Goal: Contribute content: Add original content to the website for others to see

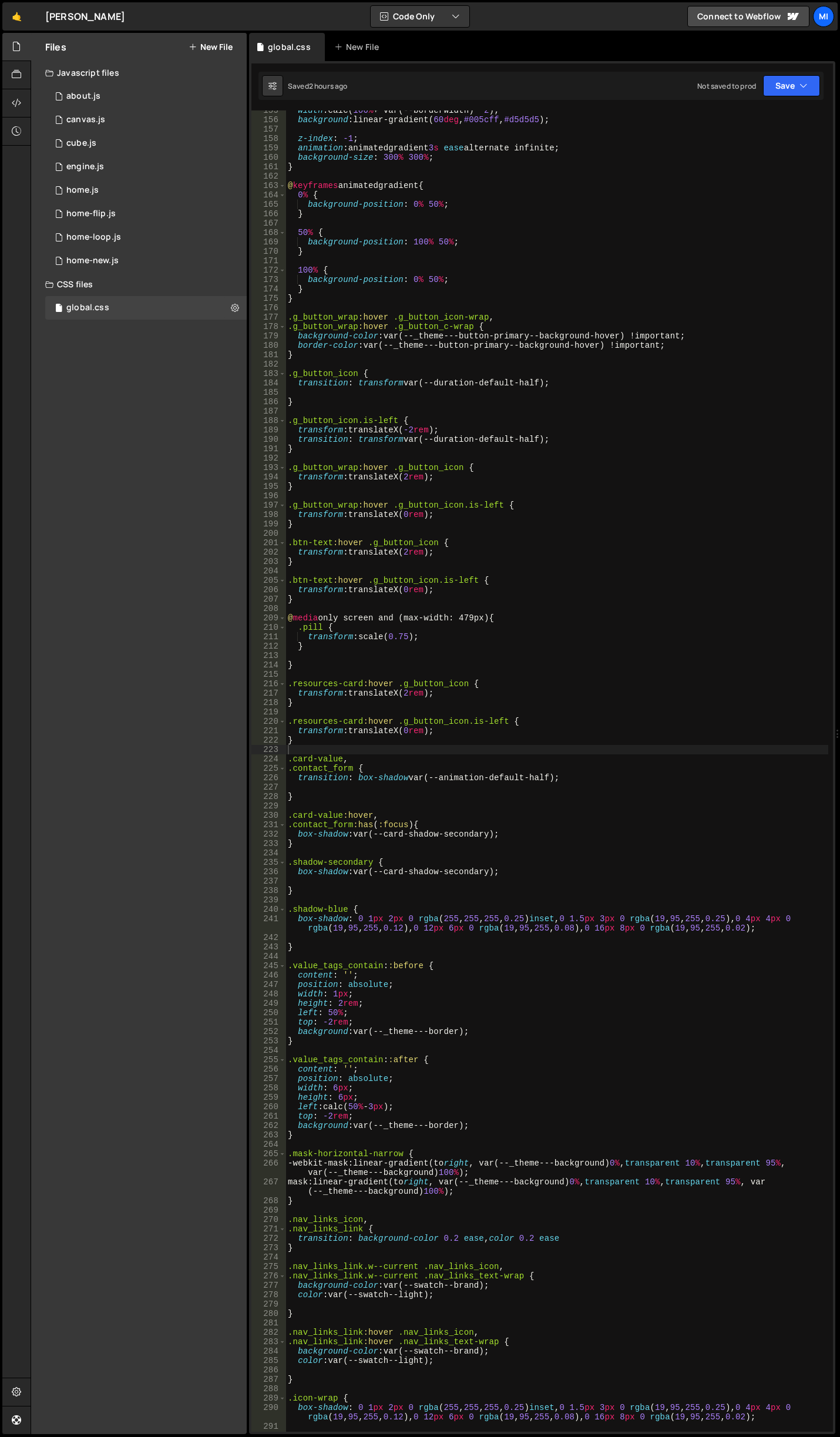
scroll to position [1481, 0]
click at [216, 52] on div "Files New File" at bounding box center [139, 46] width 215 height 28
click at [219, 43] on button "New File" at bounding box center [210, 47] width 44 height 9
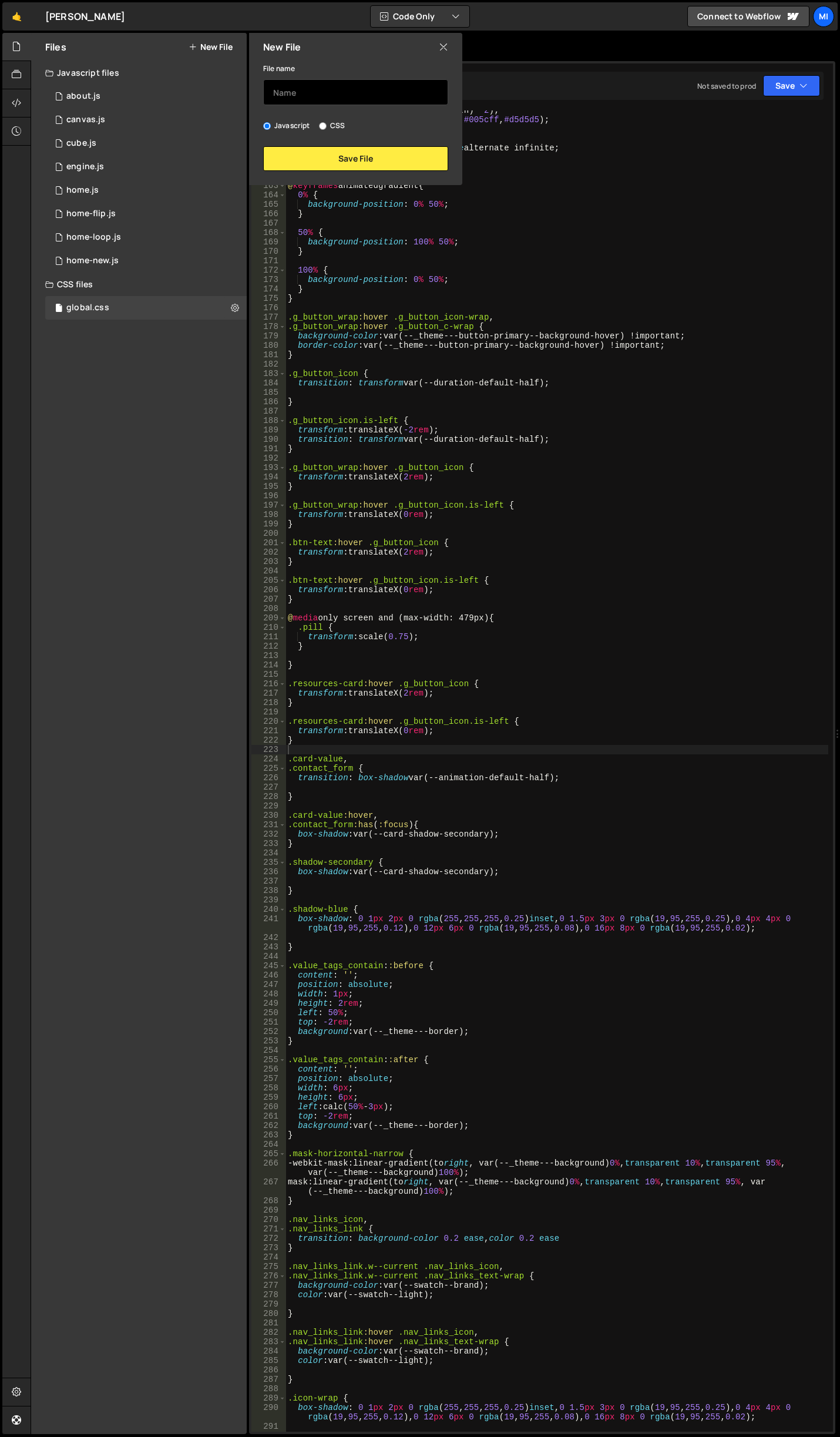
click at [314, 90] on input "text" at bounding box center [355, 92] width 185 height 26
type input "search-query"
click at [326, 158] on button "Save File" at bounding box center [355, 159] width 185 height 25
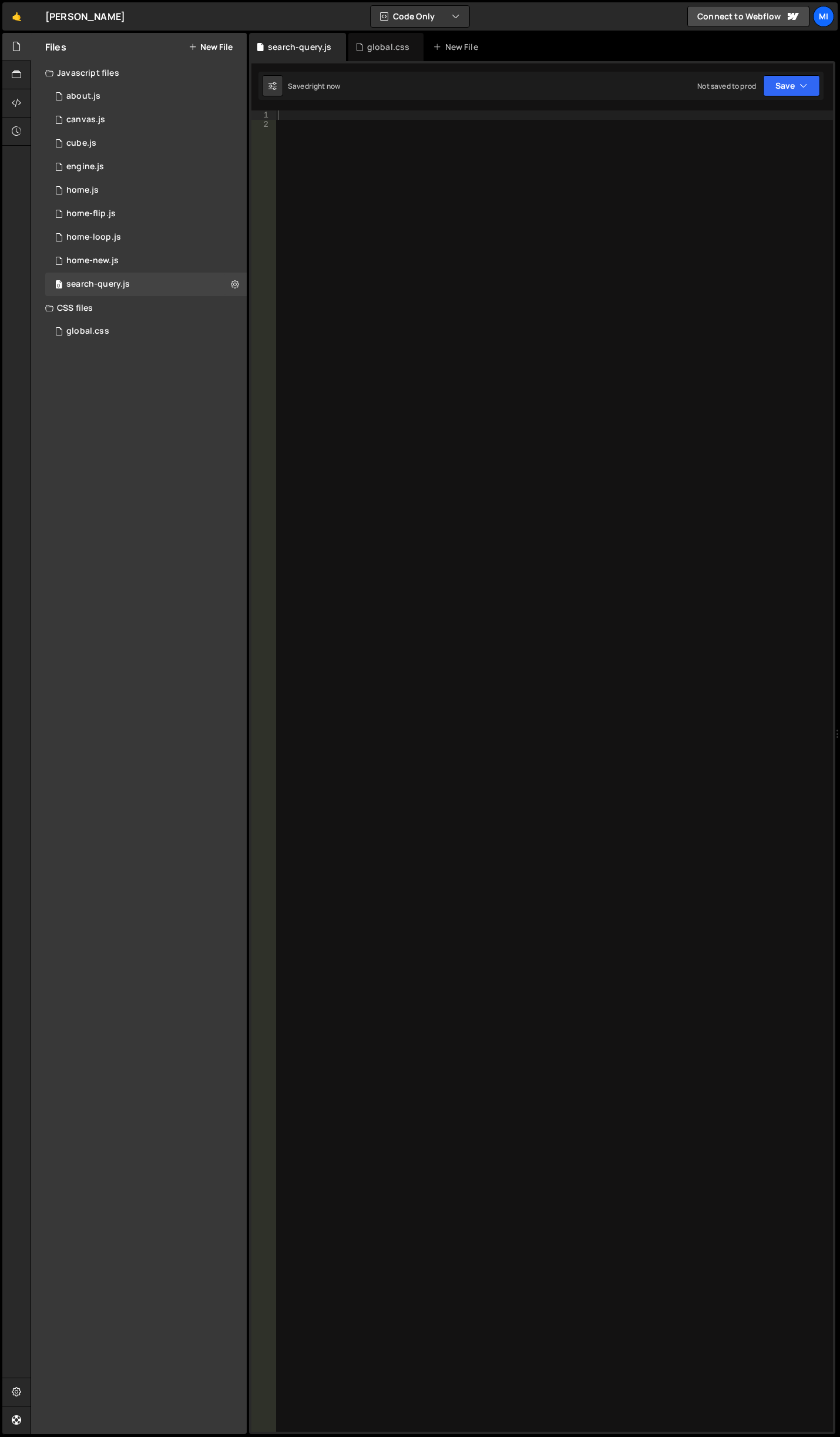
drag, startPoint x: 399, startPoint y: 176, endPoint x: 414, endPoint y: 182, distance: 16.2
click at [414, 182] on div at bounding box center [554, 780] width 557 height 1340
paste textarea "document.addEventListener('DOMContentLoaded', initFormSubmit);"
type textarea "document.addEventListener('DOMContentLoaded', initFormSubmit);"
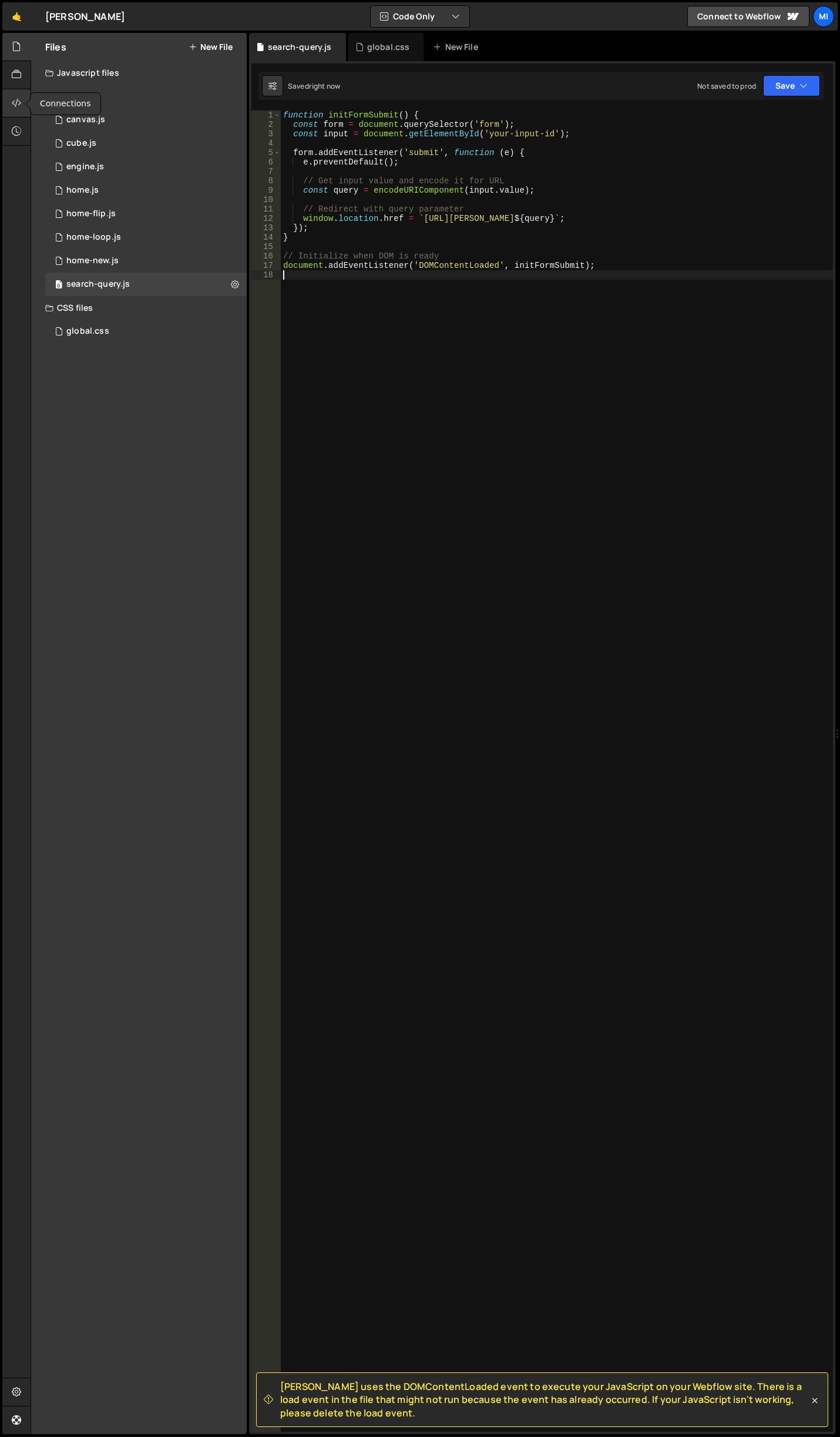
click at [18, 107] on icon at bounding box center [17, 103] width 9 height 13
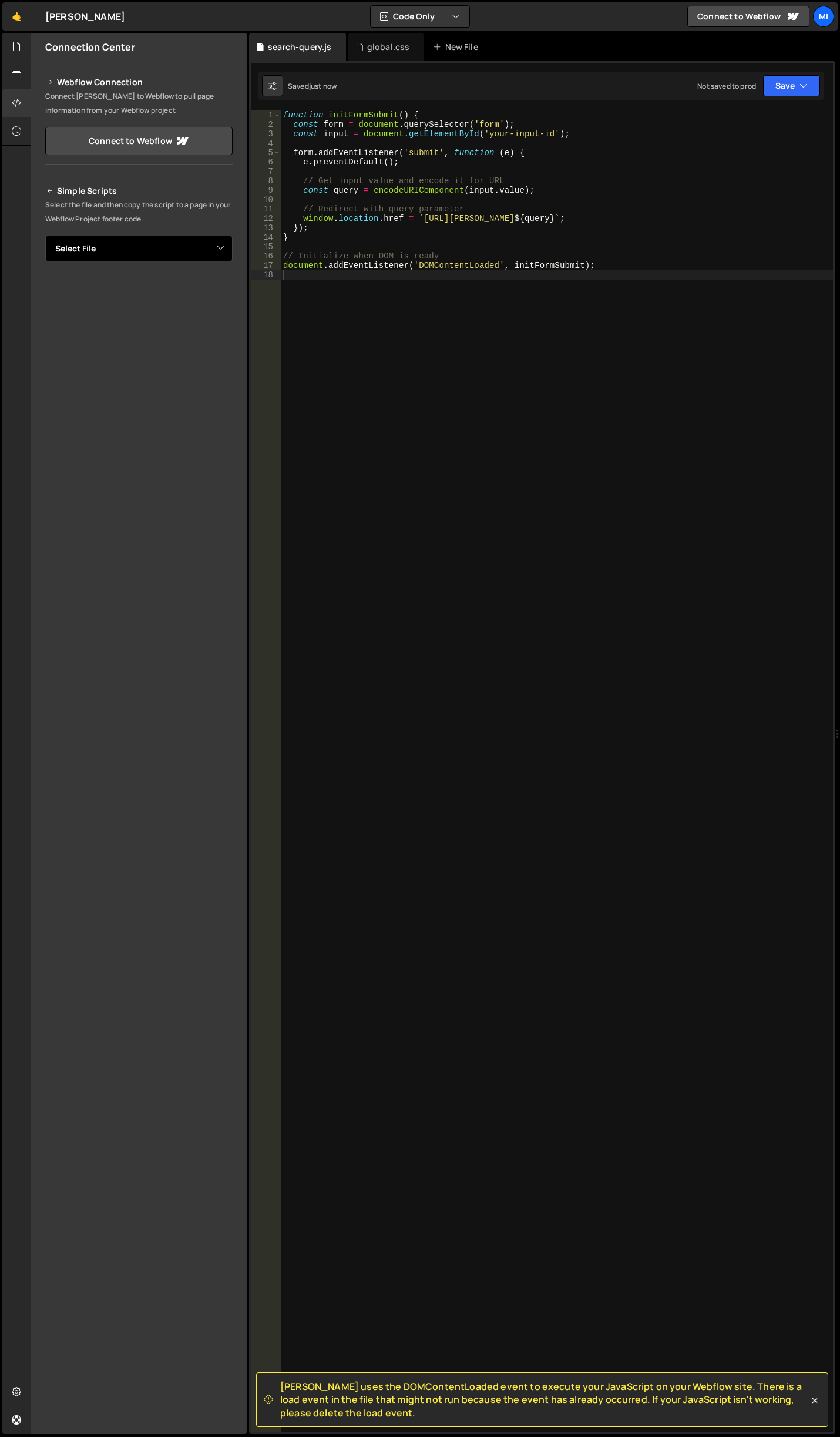
click at [145, 250] on select "Select File about.js canvas.js cube.js engine.js home.js home-flip.js home-loop…" at bounding box center [139, 249] width 187 height 26
select select "47532"
click at [45, 236] on select "Select File about.js canvas.js cube.js engine.js home.js home-flip.js home-loop…" at bounding box center [139, 249] width 187 height 26
click at [229, 291] on button "Button group with nested dropdown" at bounding box center [225, 288] width 17 height 25
click at [205, 311] on link "Copy Staging js" at bounding box center [183, 311] width 97 height 17
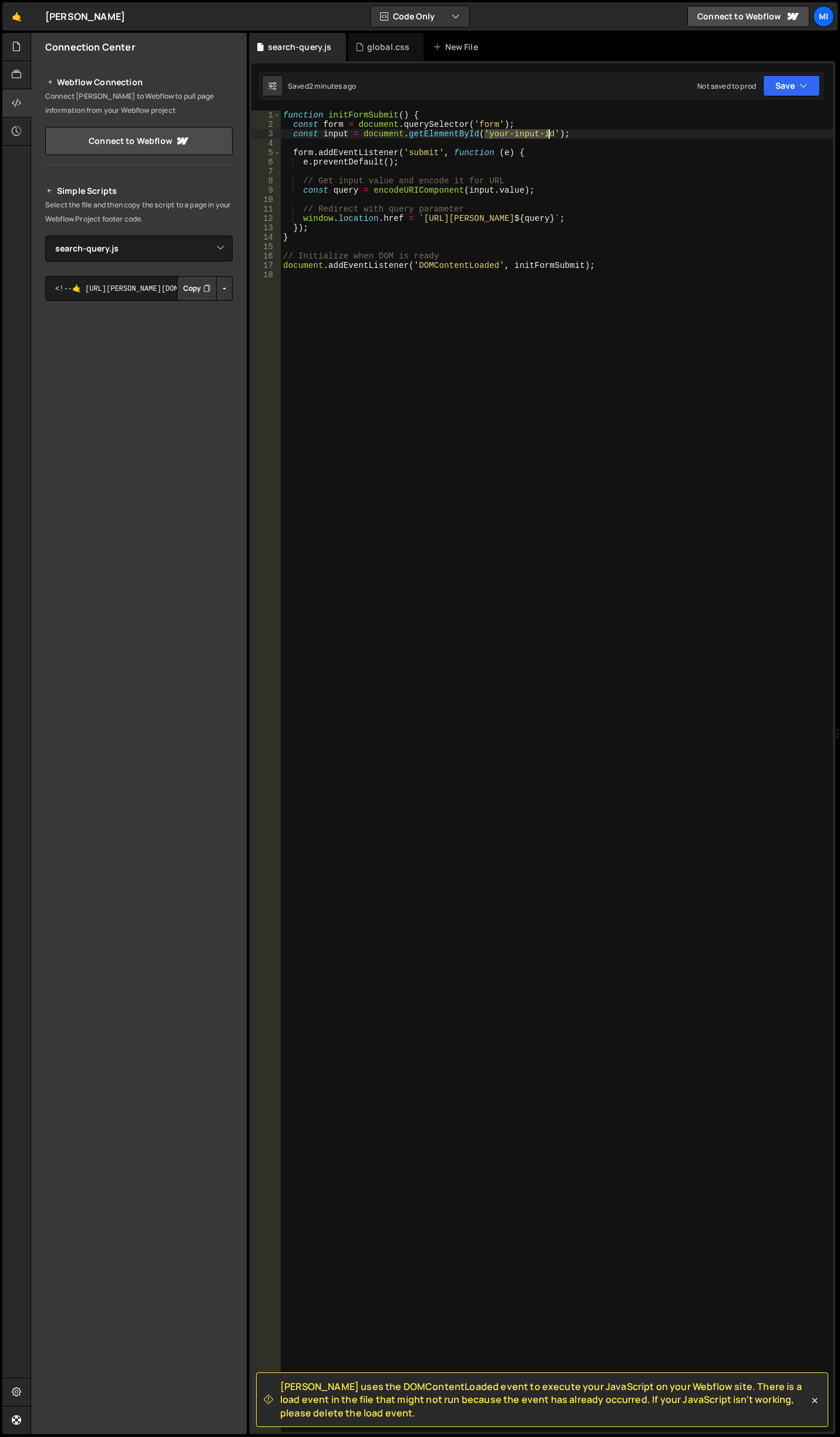
drag, startPoint x: 484, startPoint y: 134, endPoint x: 549, endPoint y: 133, distance: 65.0
click at [549, 133] on div "function initFormSubmit ( ) { const form = document . querySelector ( 'form' ) …" at bounding box center [556, 780] width 552 height 1340
paste textarea "navQuery"
type textarea "const input = document.getElementById('navQuery');"
